Goal: Task Accomplishment & Management: Manage account settings

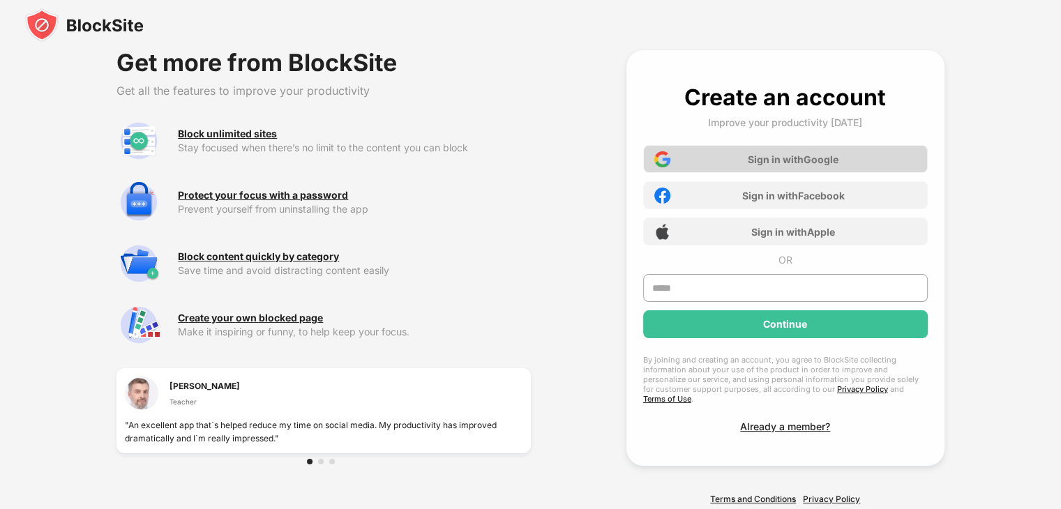
click at [742, 158] on div "Sign in with Google" at bounding box center [785, 159] width 285 height 28
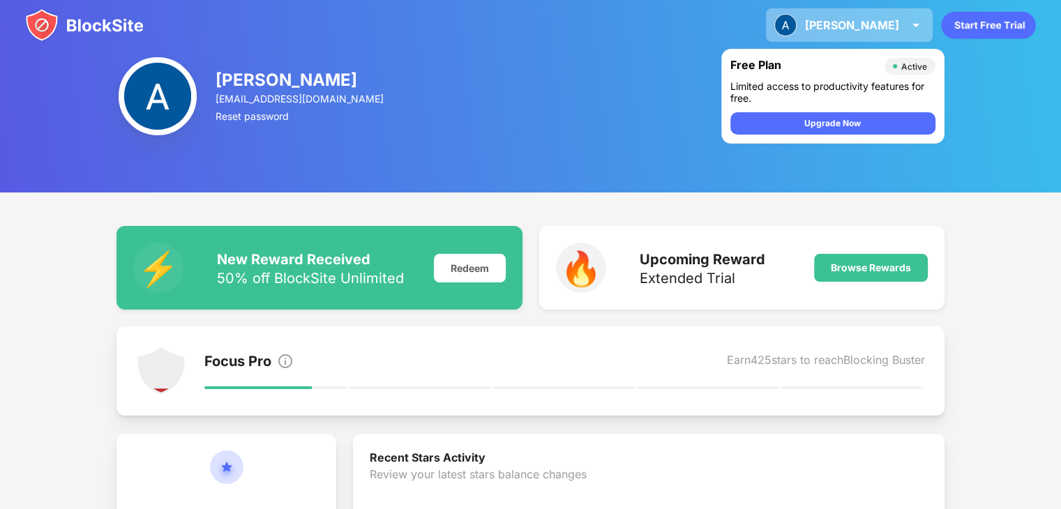
click at [899, 26] on div "Arnav Arnav Rao View Account Insights Premium Rewards Settings Support Log Out" at bounding box center [849, 24] width 167 height 33
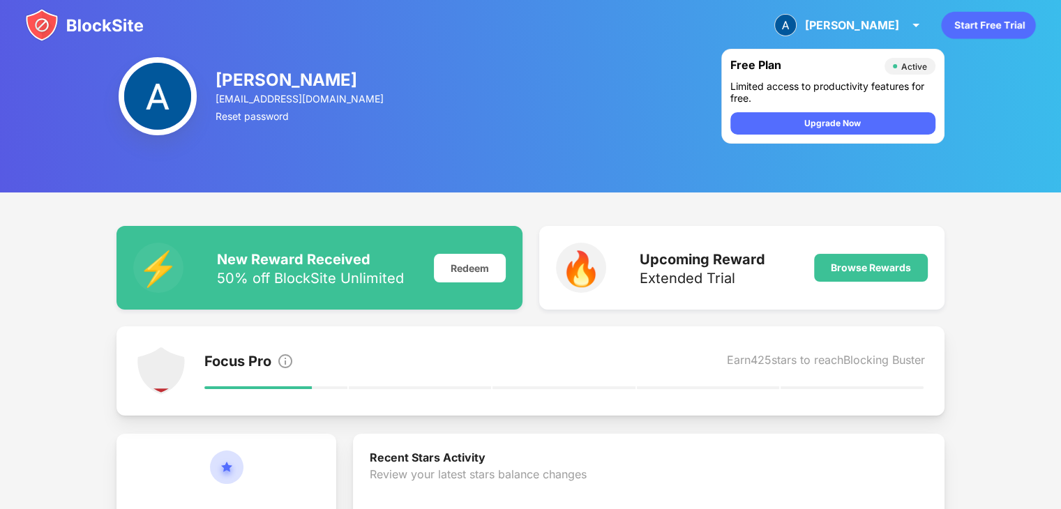
click at [103, 20] on img at bounding box center [84, 24] width 119 height 33
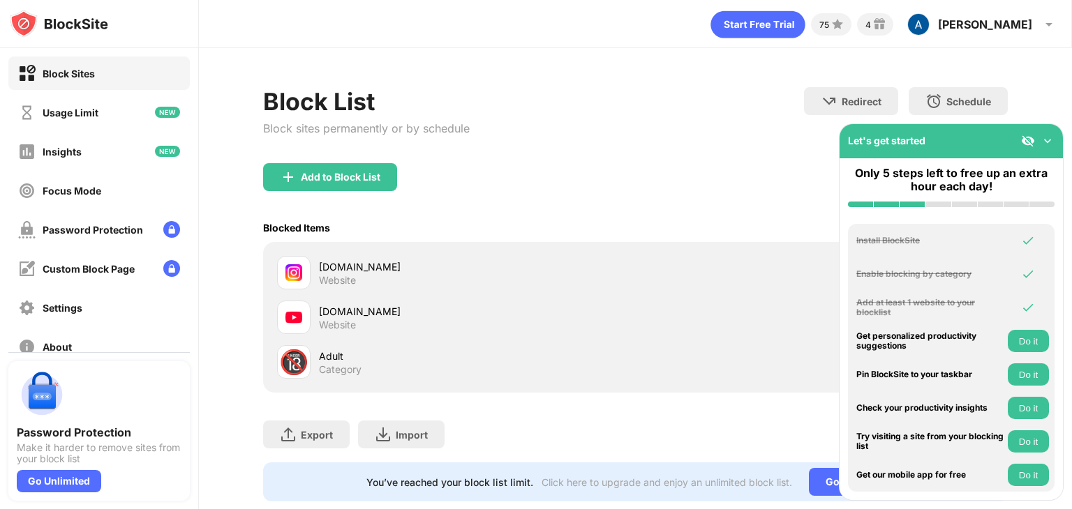
scroll to position [41, 0]
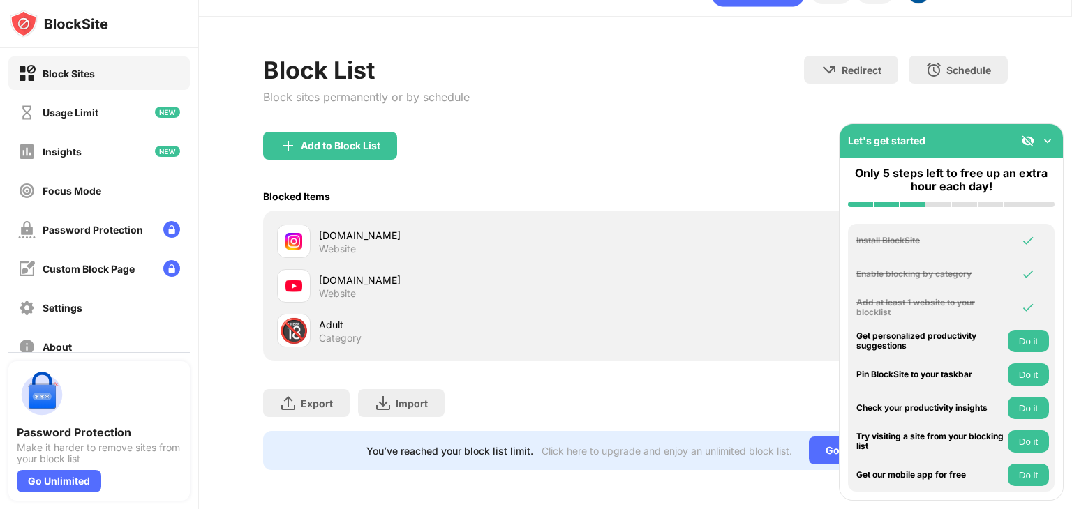
click at [1046, 136] on img at bounding box center [1047, 141] width 14 height 14
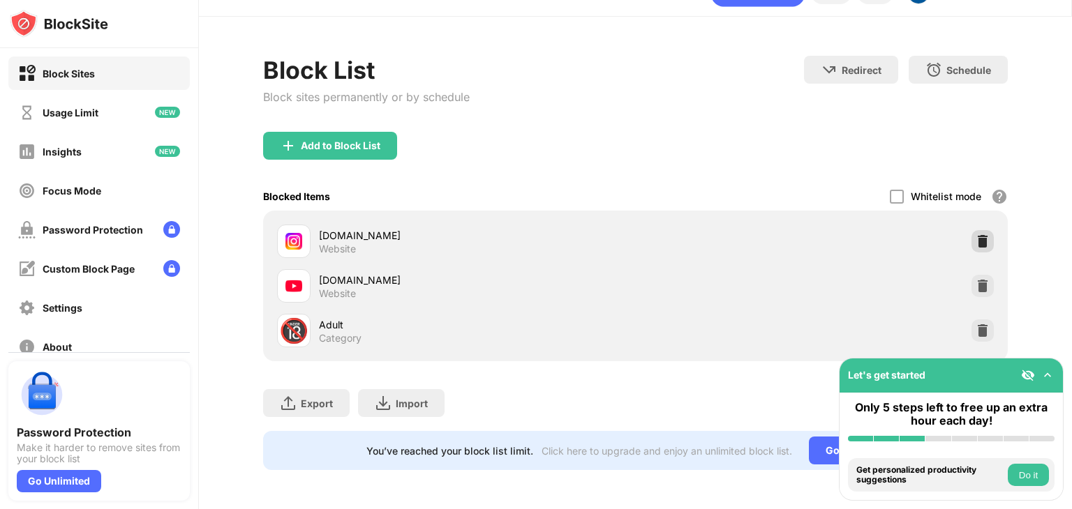
click at [975, 234] on img at bounding box center [982, 241] width 14 height 14
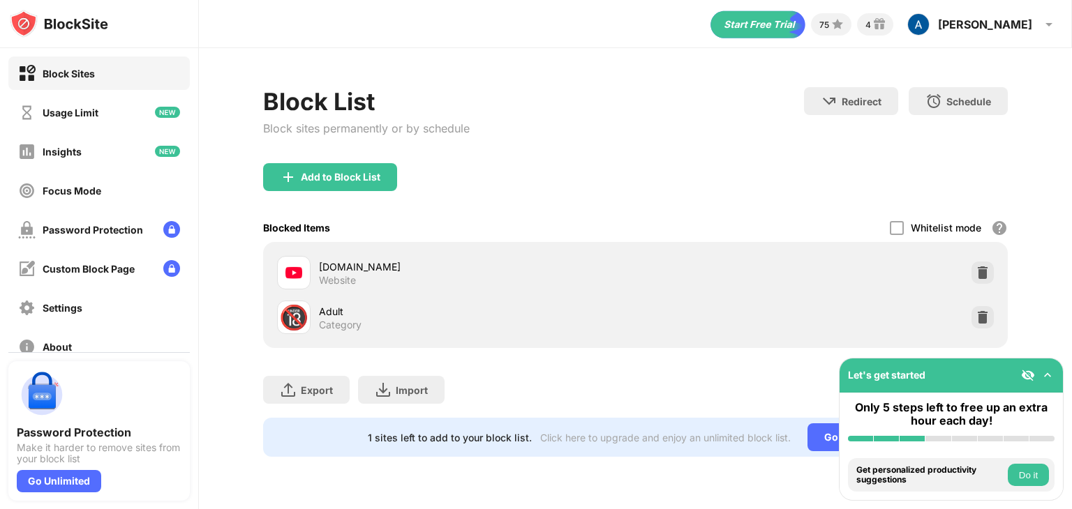
scroll to position [0, 0]
click at [1026, 469] on button "Do it" at bounding box center [1027, 475] width 41 height 22
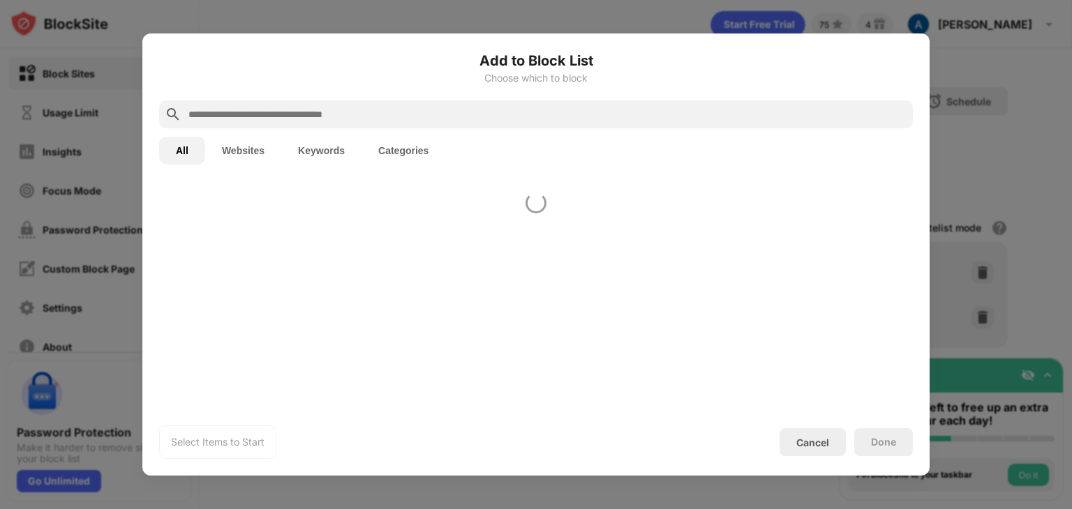
click at [1026, 469] on div at bounding box center [536, 254] width 1072 height 509
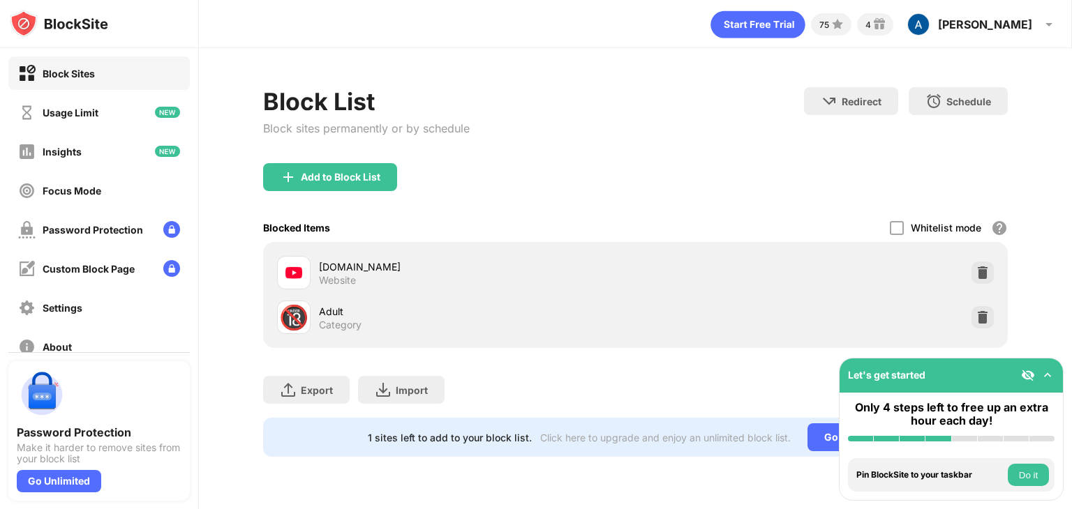
click at [1026, 469] on button "Do it" at bounding box center [1027, 475] width 41 height 22
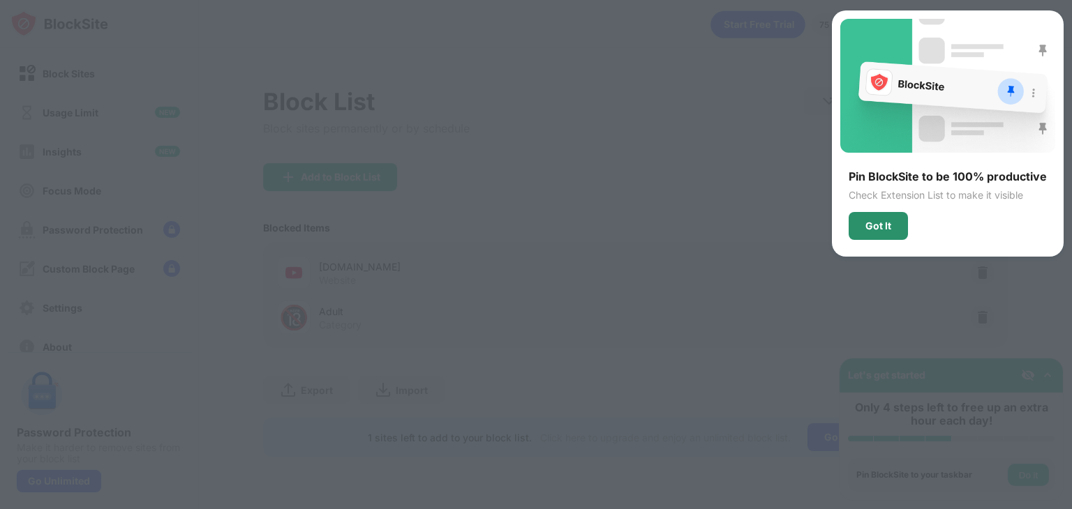
click at [876, 232] on div "Got It" at bounding box center [877, 226] width 59 height 28
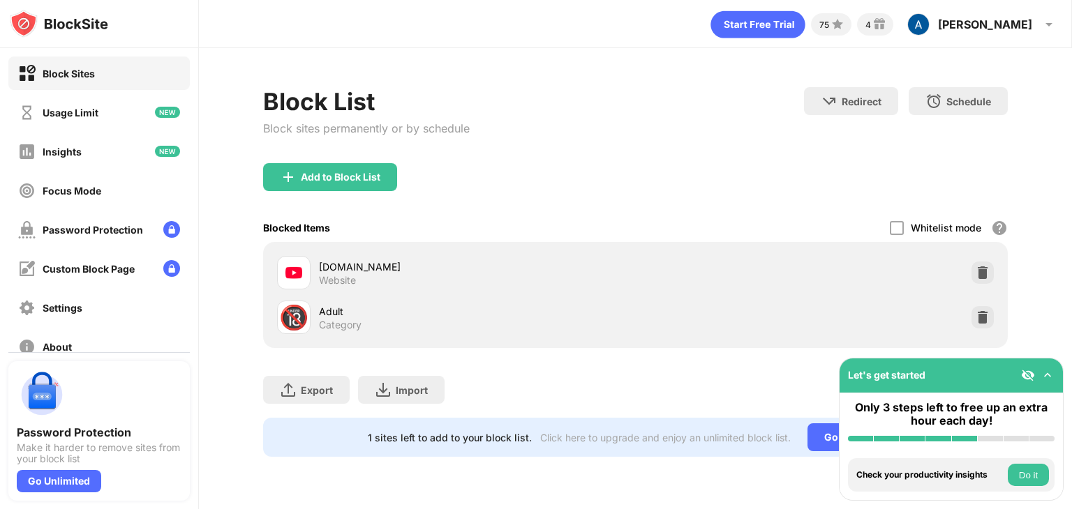
click at [1026, 474] on button "Do it" at bounding box center [1027, 475] width 41 height 22
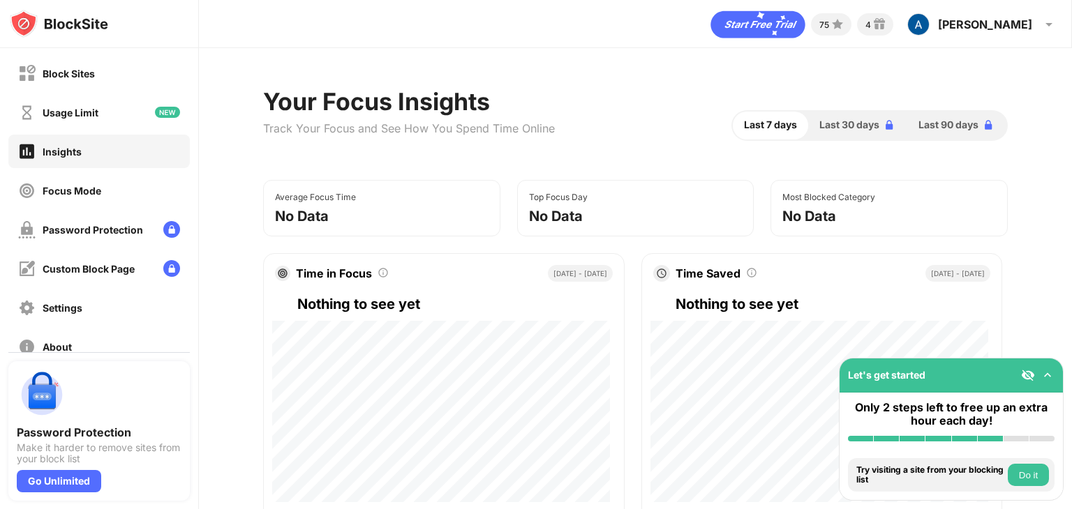
click at [1035, 472] on button "Do it" at bounding box center [1027, 475] width 41 height 22
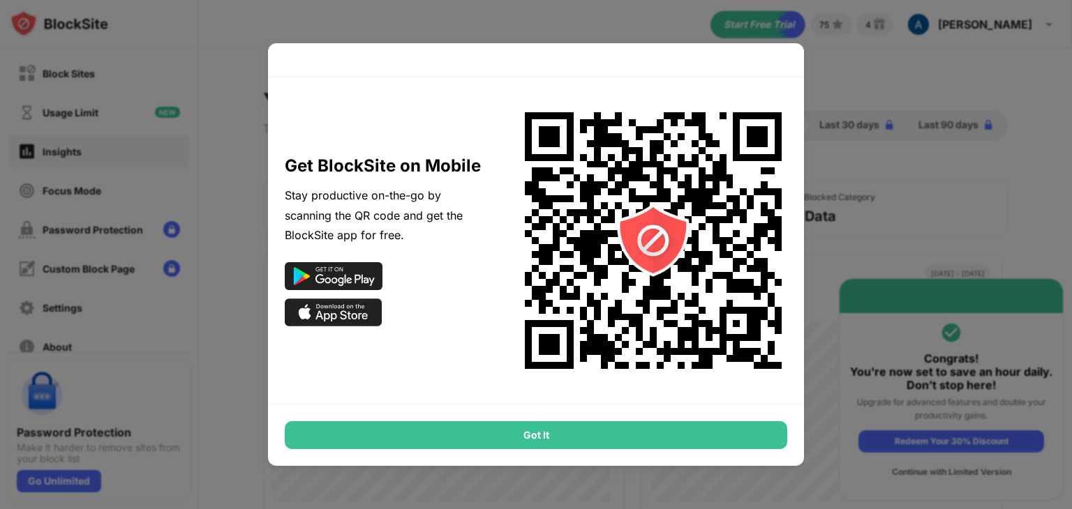
click at [888, 350] on div at bounding box center [536, 254] width 1072 height 509
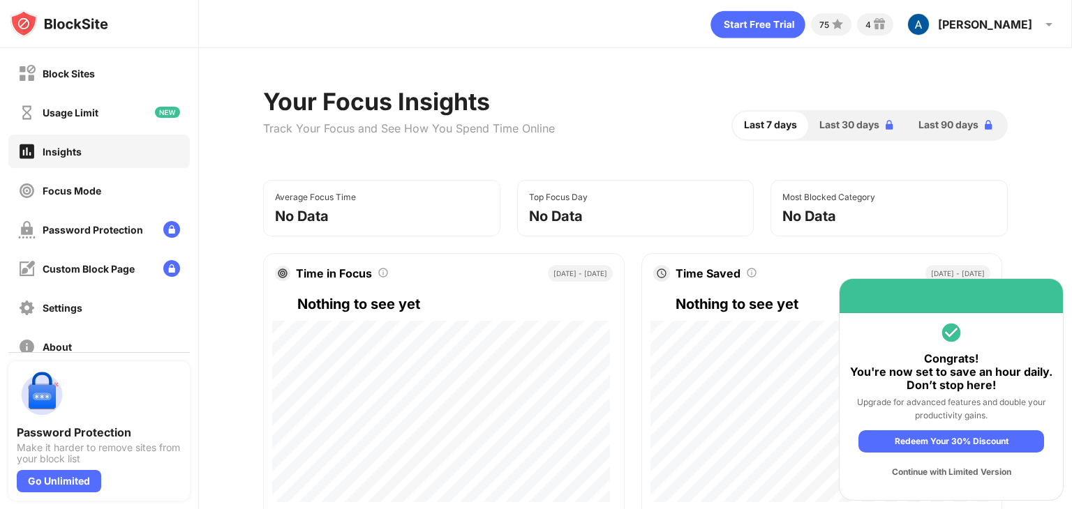
click at [918, 467] on div "Continue with Limited Version" at bounding box center [951, 472] width 186 height 22
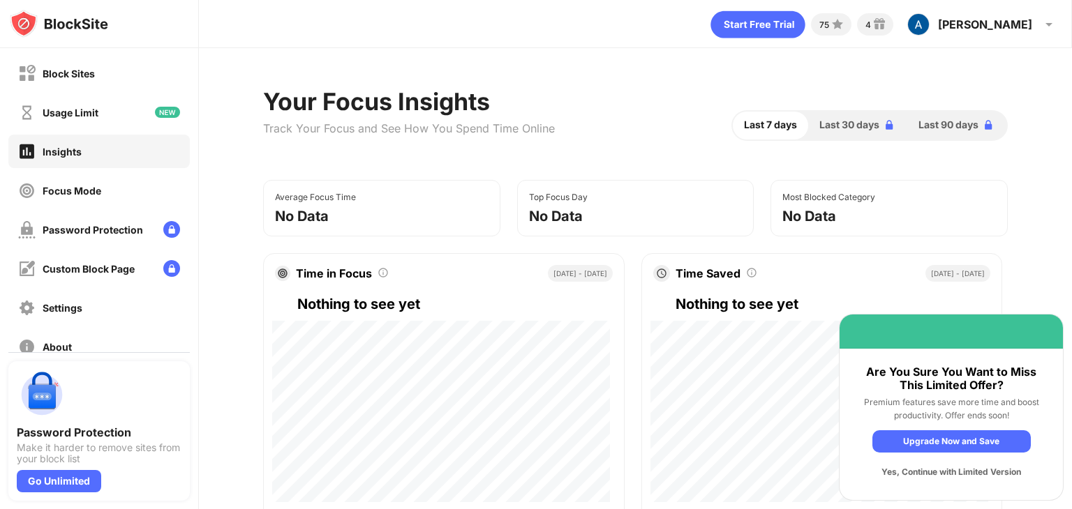
click at [929, 472] on div "Yes, Continue with Limited Version" at bounding box center [951, 472] width 158 height 22
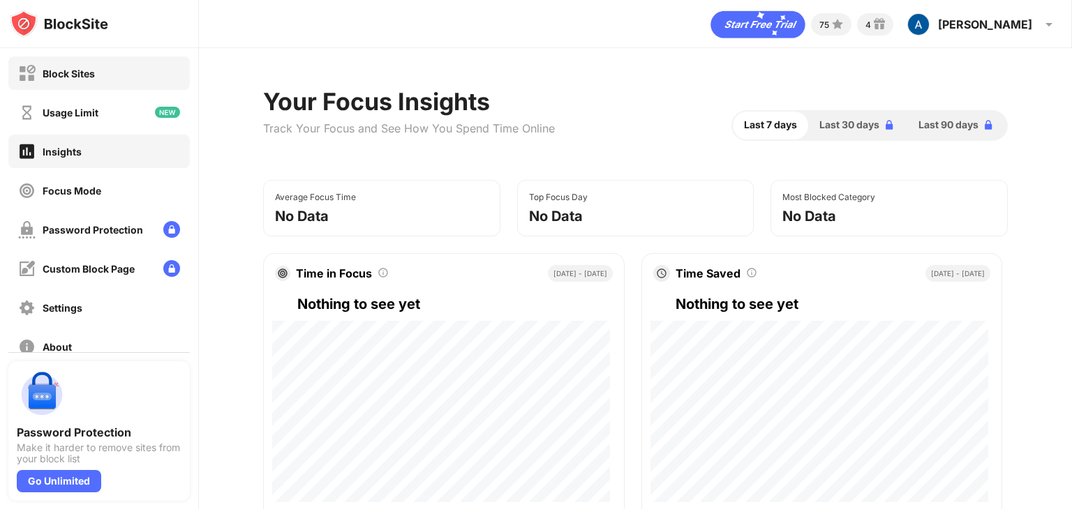
click at [106, 85] on div "Block Sites" at bounding box center [98, 73] width 181 height 33
